Goal: Use online tool/utility: Utilize a website feature to perform a specific function

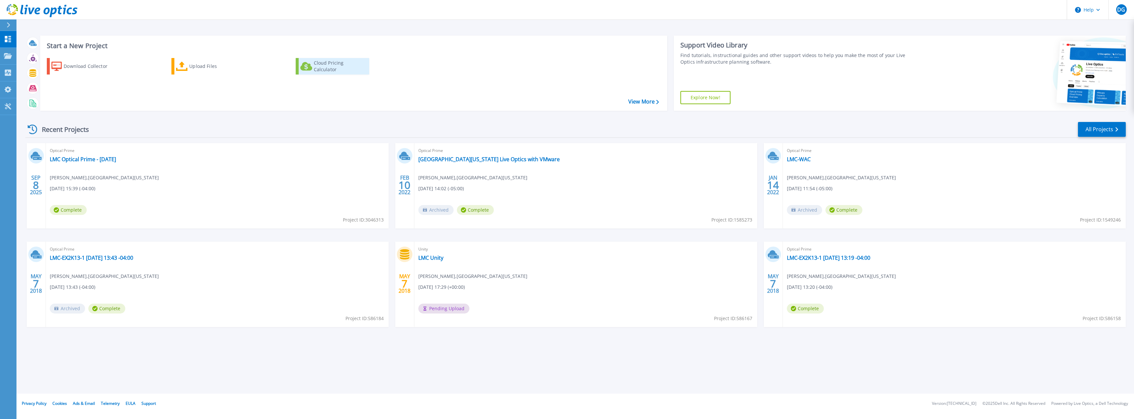
click at [352, 63] on div "Cloud Pricing Calculator" at bounding box center [340, 66] width 53 height 13
click at [97, 156] on link "LMC Optical Prime - [DATE]" at bounding box center [83, 159] width 66 height 7
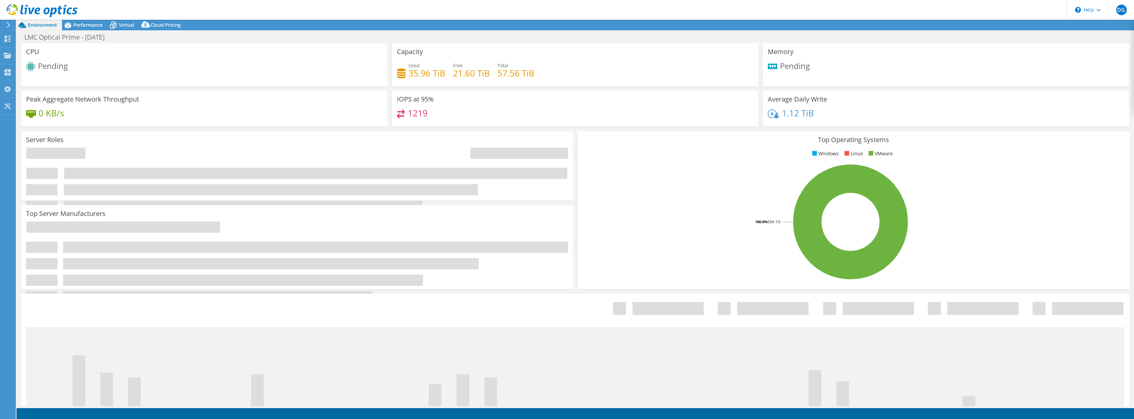
select select "USD"
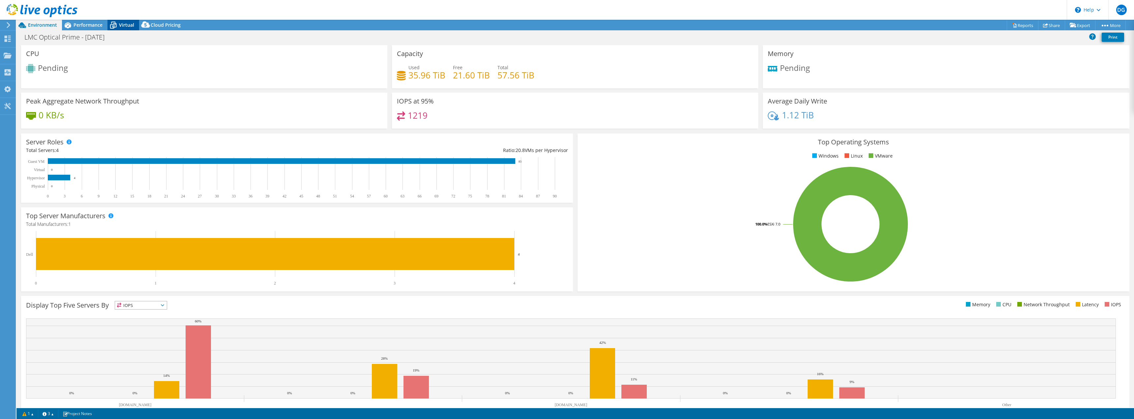
click at [123, 24] on span "Virtual" at bounding box center [126, 25] width 15 height 6
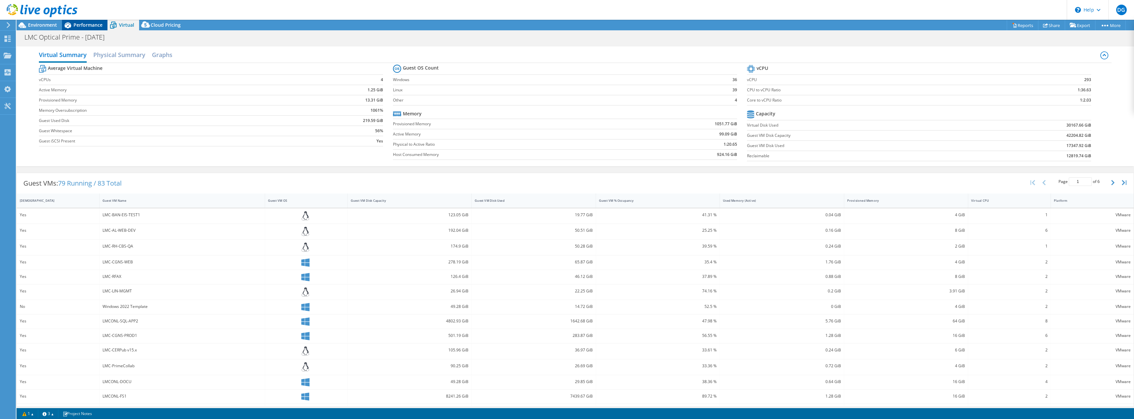
click at [97, 23] on span "Performance" at bounding box center [87, 25] width 29 height 6
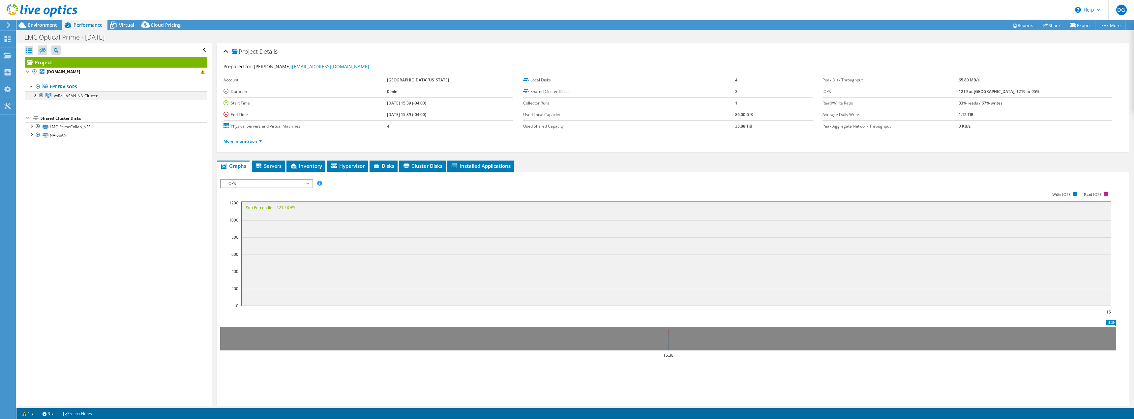
click at [34, 96] on div at bounding box center [34, 94] width 7 height 7
click at [102, 105] on link "[DOMAIN_NAME]" at bounding box center [116, 104] width 182 height 9
